Goal: Information Seeking & Learning: Find specific fact

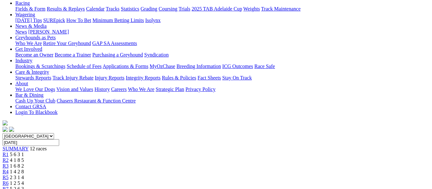
scroll to position [64, 0]
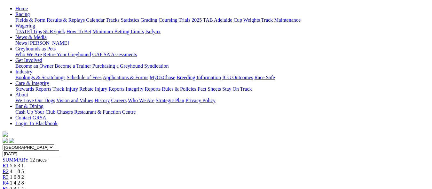
click at [9, 163] on span "R1" at bounding box center [6, 165] width 6 height 5
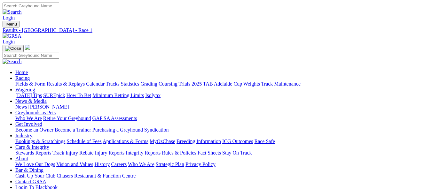
scroll to position [64, 0]
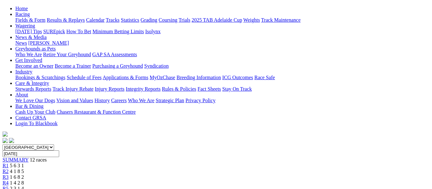
click at [9, 169] on link "R2" at bounding box center [6, 171] width 6 height 5
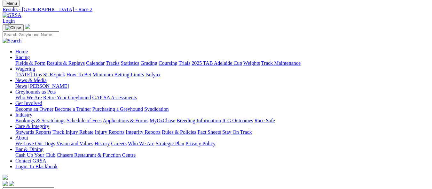
scroll to position [64, 0]
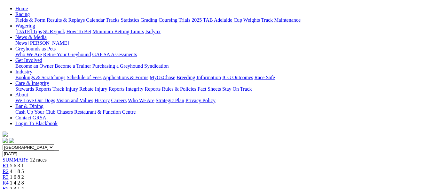
click at [132, 175] on div "R3 1 6 8 2" at bounding box center [216, 178] width 427 height 6
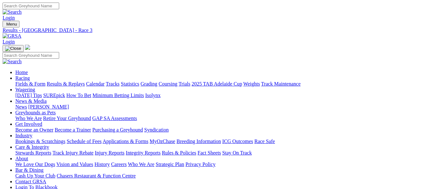
scroll to position [51, 0]
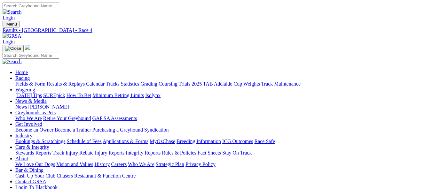
scroll to position [64, 0]
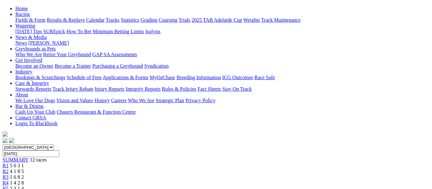
click at [194, 186] on div "R5 2 3 1 4" at bounding box center [216, 189] width 427 height 6
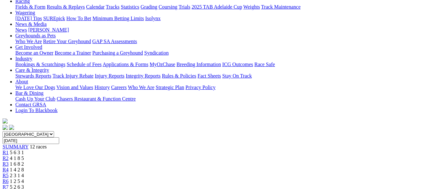
scroll to position [66, 0]
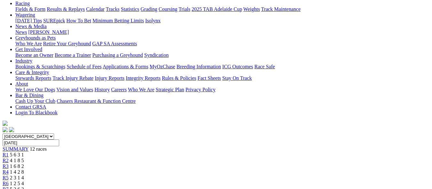
scroll to position [64, 0]
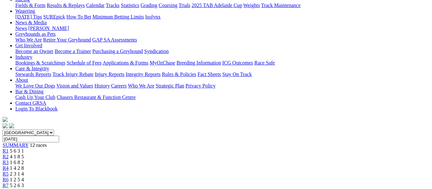
scroll to position [64, 0]
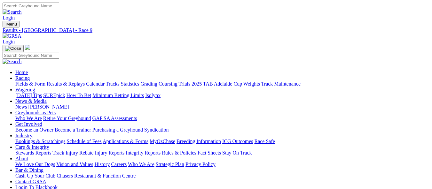
scroll to position [96, 0]
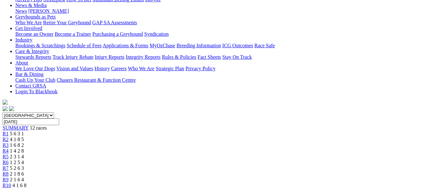
click at [348, 183] on div "R10 4 1 6 8" at bounding box center [216, 186] width 427 height 6
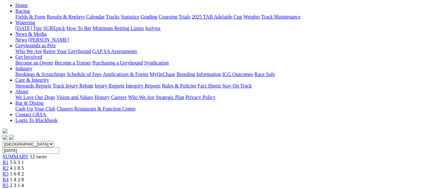
scroll to position [32, 0]
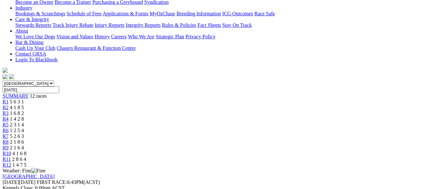
scroll to position [96, 0]
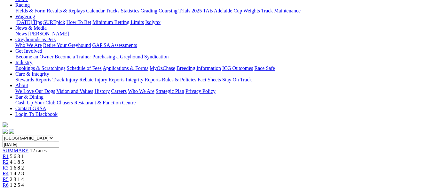
scroll to position [64, 0]
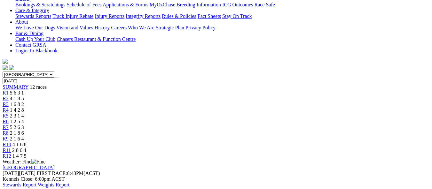
scroll to position [64, 0]
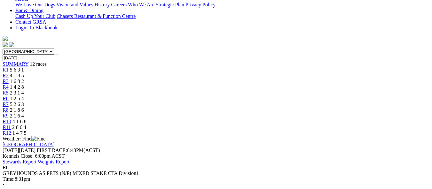
scroll to position [128, 0]
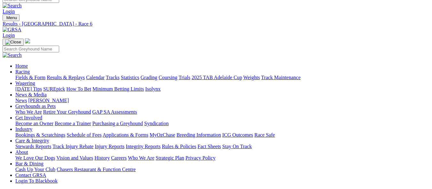
scroll to position [0, 0]
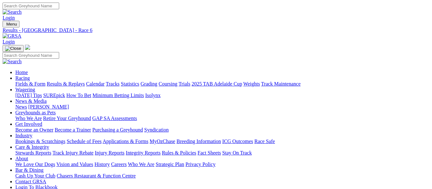
click at [85, 81] on link "Results & Replays" at bounding box center [66, 83] width 38 height 5
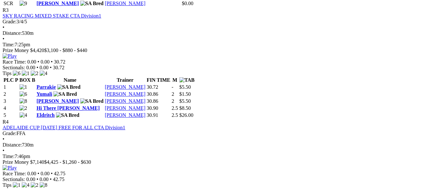
scroll to position [672, 0]
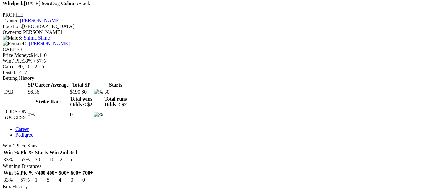
scroll to position [224, 0]
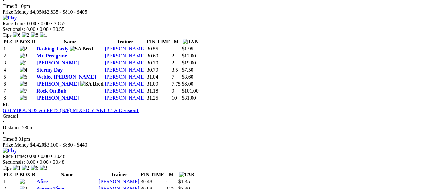
scroll to position [704, 0]
